Goal: Transaction & Acquisition: Purchase product/service

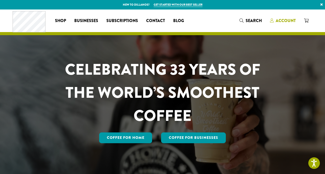
click at [285, 20] on span "Account" at bounding box center [286, 21] width 20 height 6
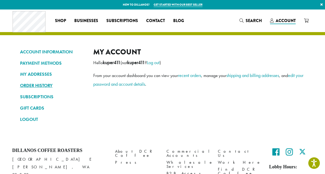
click at [40, 84] on link "ORDER HISTORY" at bounding box center [53, 85] width 66 height 9
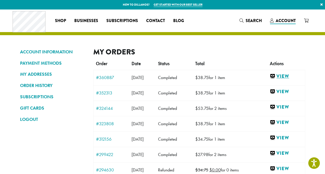
click at [287, 76] on link "View" at bounding box center [286, 76] width 32 height 6
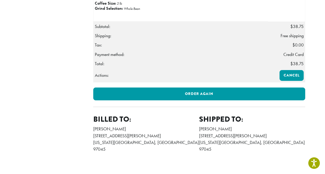
scroll to position [167, 0]
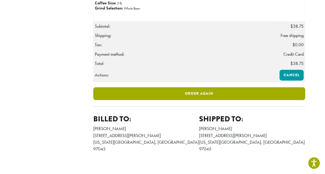
click at [243, 100] on link "Order again" at bounding box center [199, 93] width 212 height 13
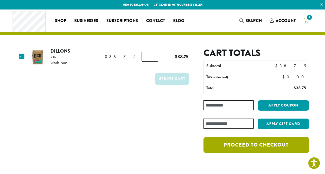
click at [248, 144] on link "Proceed to checkout" at bounding box center [256, 145] width 105 height 16
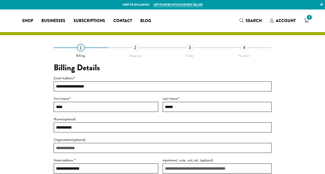
select select "**"
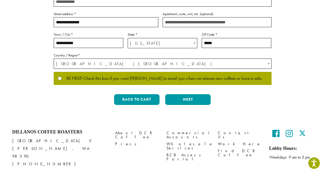
scroll to position [145, 0]
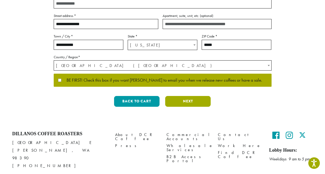
click at [190, 103] on button "Next" at bounding box center [188, 101] width 46 height 11
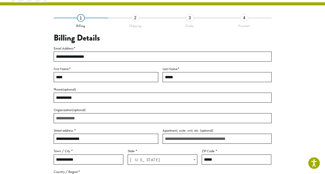
scroll to position [29, 0]
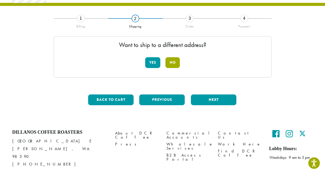
click at [177, 64] on button "No" at bounding box center [173, 62] width 14 height 11
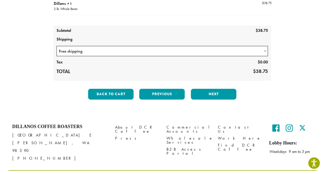
scroll to position [78, 0]
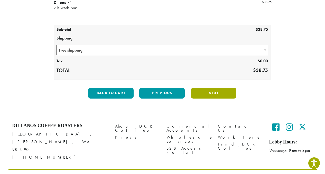
click at [209, 97] on button "Next" at bounding box center [214, 93] width 46 height 11
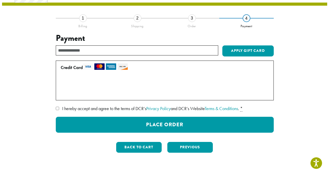
scroll to position [29, 0]
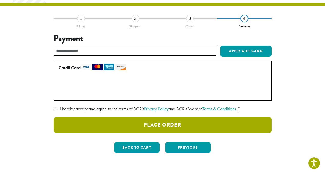
click at [185, 126] on button "Place Order" at bounding box center [163, 125] width 218 height 16
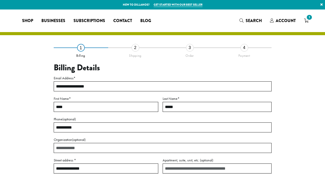
select select "**"
